Goal: Check status: Check status

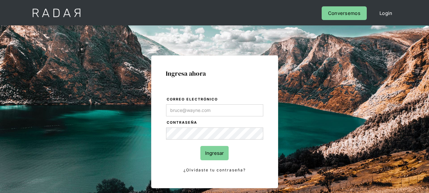
type input "[EMAIL_ADDRESS][DOMAIN_NAME]"
click at [211, 156] on input "Ingresar" at bounding box center [214, 153] width 28 height 14
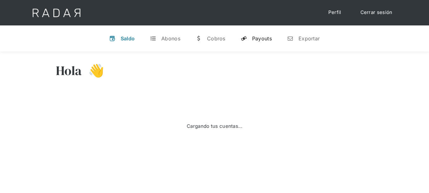
click at [249, 38] on link "y Payouts" at bounding box center [256, 38] width 41 height 17
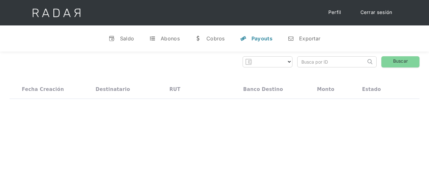
select select "filadd"
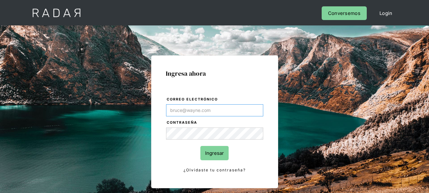
type input "[EMAIL_ADDRESS][DOMAIN_NAME]"
click at [220, 156] on input "Ingresar" at bounding box center [214, 153] width 28 height 14
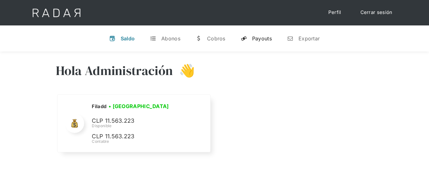
select select "filadd"
click at [267, 34] on link "y Payouts" at bounding box center [256, 38] width 41 height 17
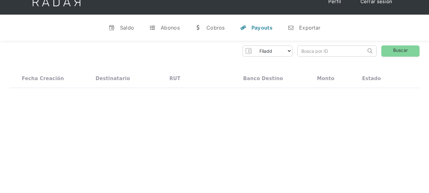
scroll to position [11, 0]
